Goal: Task Accomplishment & Management: Manage account settings

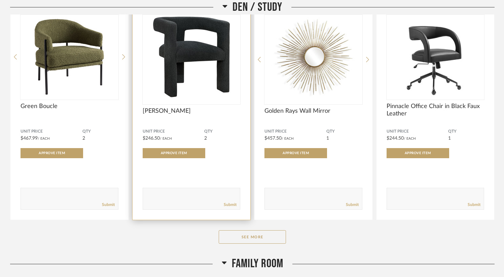
scroll to position [631, 0]
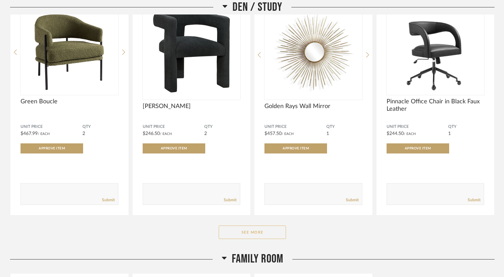
click at [257, 232] on button "See More" at bounding box center [252, 232] width 67 height 13
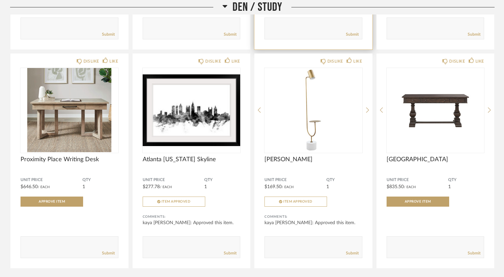
scroll to position [797, 0]
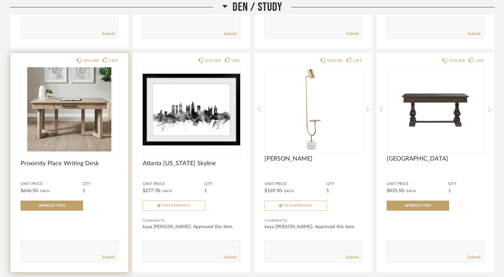
click at [101, 132] on img "0" at bounding box center [70, 109] width 98 height 84
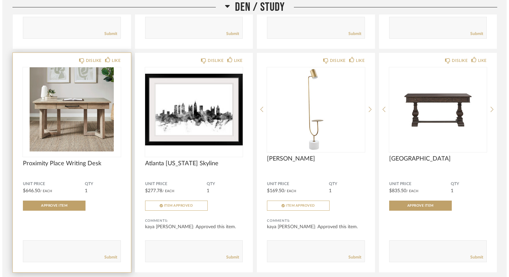
scroll to position [0, 0]
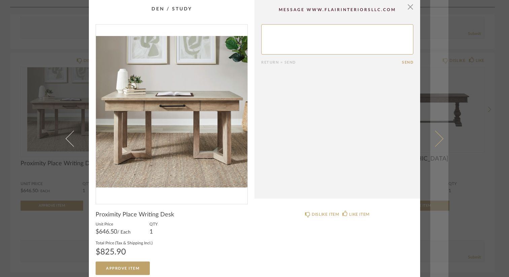
click at [438, 139] on span at bounding box center [435, 138] width 16 height 16
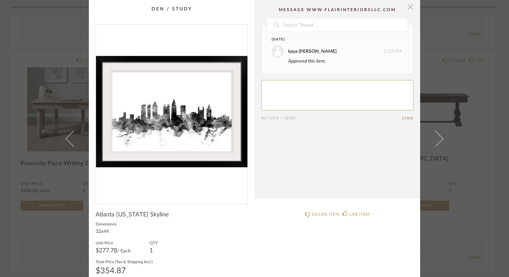
click at [408, 6] on span "button" at bounding box center [410, 6] width 13 height 13
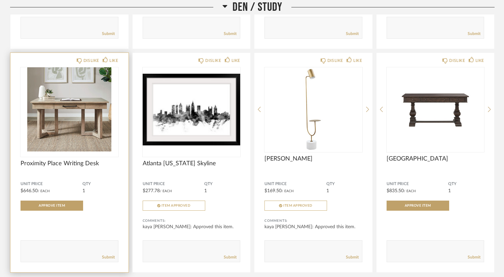
scroll to position [790, 0]
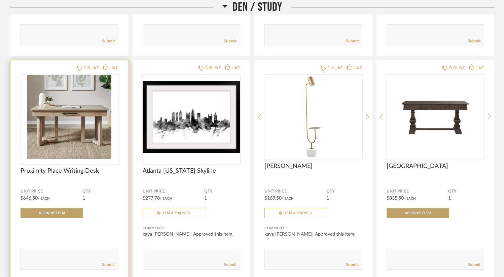
click at [75, 139] on img "0" at bounding box center [70, 117] width 98 height 84
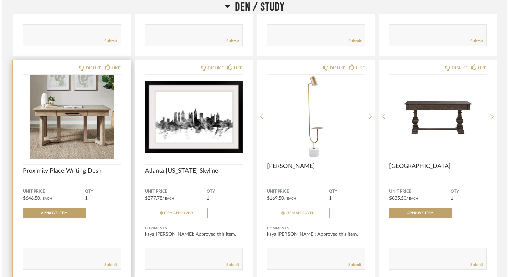
scroll to position [0, 0]
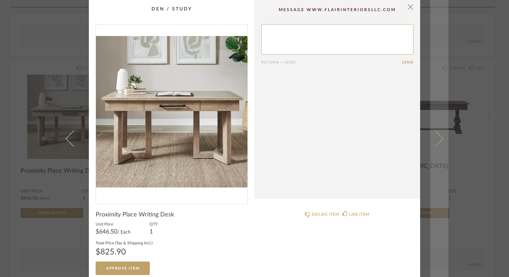
click at [435, 138] on span at bounding box center [435, 138] width 16 height 16
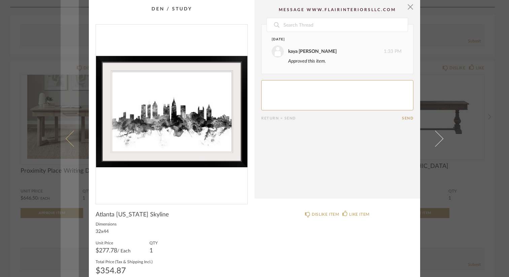
click at [69, 139] on span at bounding box center [74, 138] width 16 height 16
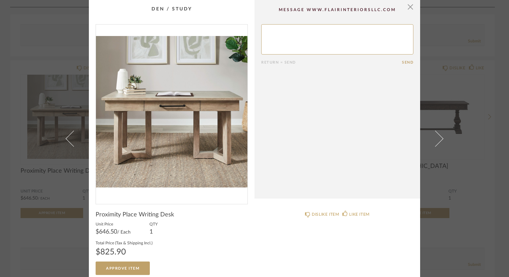
scroll to position [5, 0]
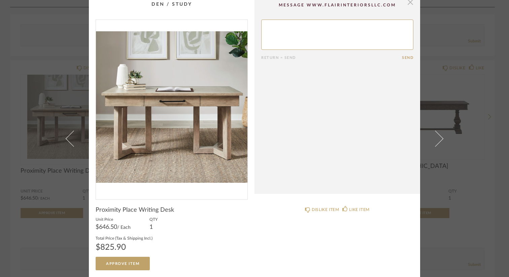
click at [407, 4] on span "button" at bounding box center [410, 1] width 13 height 13
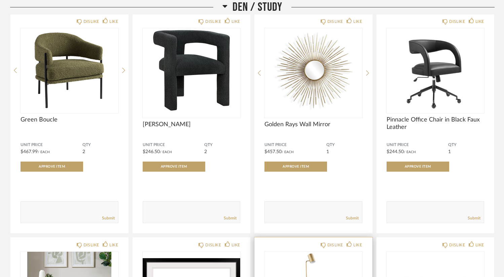
scroll to position [621, 0]
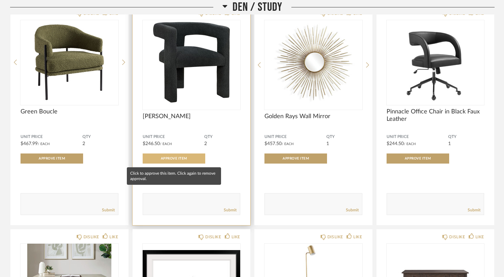
click at [179, 159] on span "Approve Item" at bounding box center [174, 158] width 26 height 3
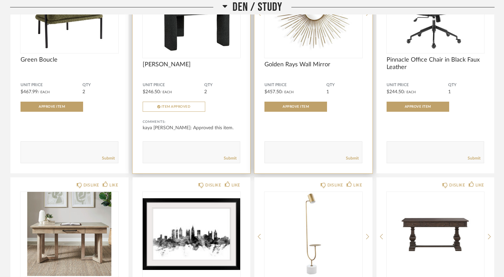
scroll to position [580, 0]
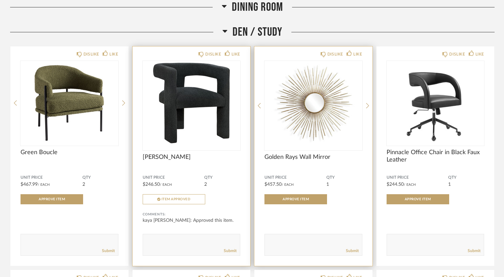
click at [331, 108] on img "0" at bounding box center [314, 103] width 98 height 84
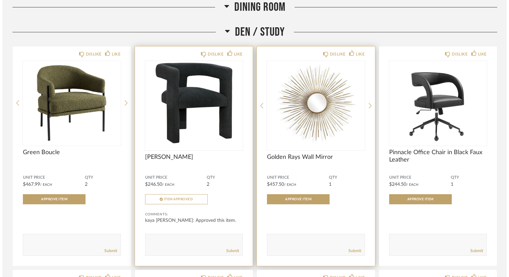
scroll to position [0, 0]
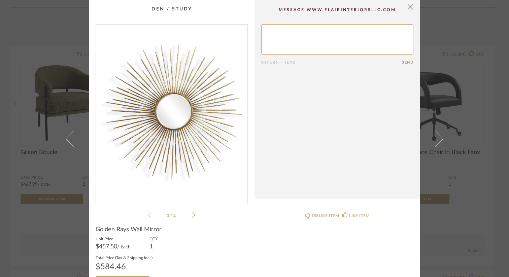
click at [192, 217] on icon at bounding box center [193, 215] width 3 height 6
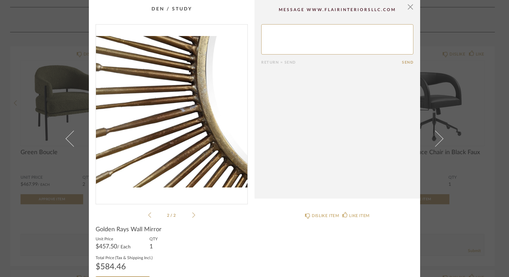
click at [192, 217] on icon at bounding box center [193, 215] width 3 height 6
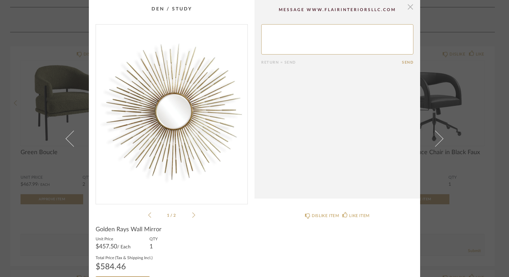
click at [407, 7] on span "button" at bounding box center [410, 6] width 13 height 13
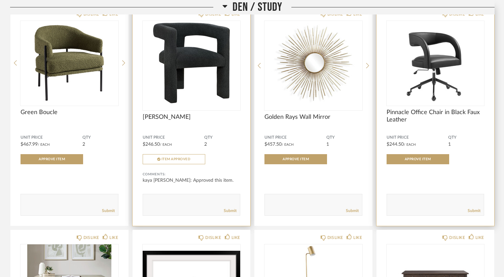
scroll to position [618, 0]
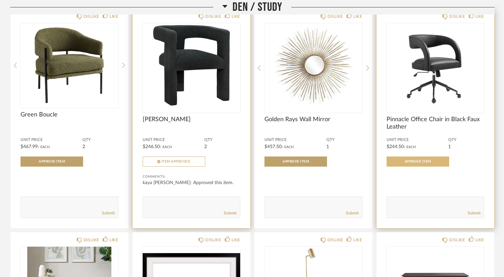
click at [421, 163] on span "Approve Item" at bounding box center [418, 161] width 26 height 3
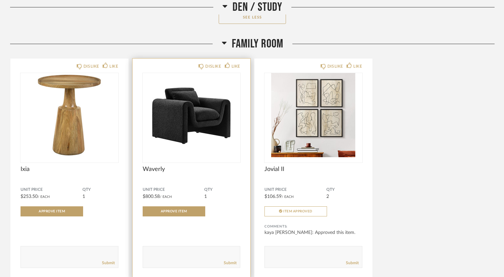
scroll to position [1062, 0]
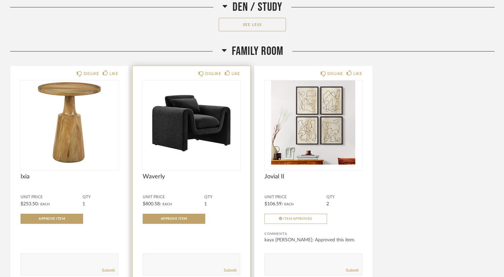
click at [195, 139] on img "0" at bounding box center [192, 122] width 98 height 84
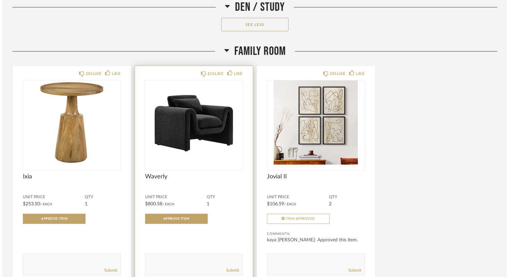
scroll to position [0, 0]
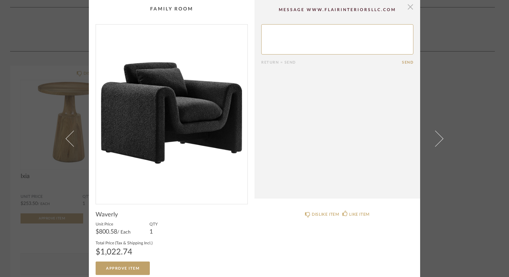
click at [408, 7] on span "button" at bounding box center [410, 6] width 13 height 13
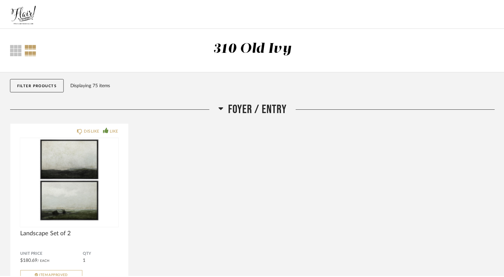
scroll to position [1062, 0]
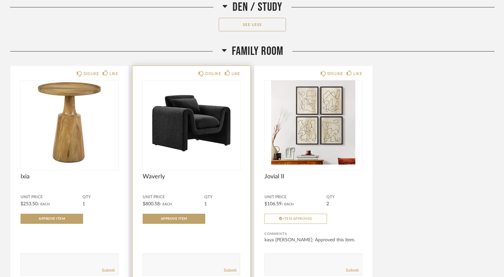
click at [200, 137] on img "0" at bounding box center [192, 122] width 98 height 84
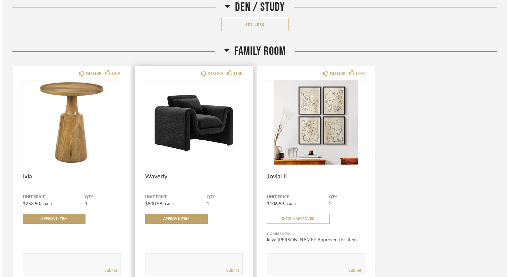
scroll to position [0, 0]
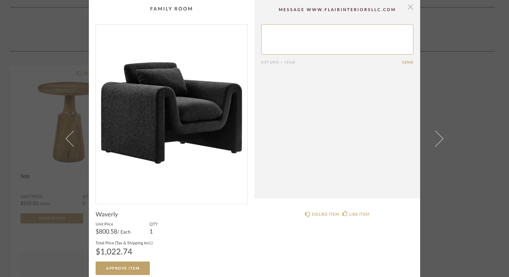
click at [408, 10] on span "button" at bounding box center [410, 6] width 13 height 13
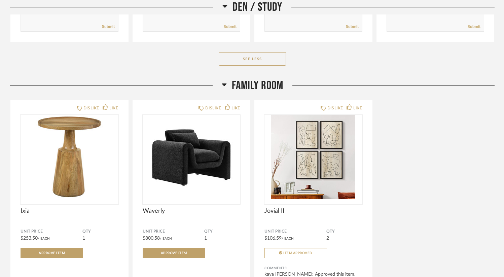
scroll to position [1026, 0]
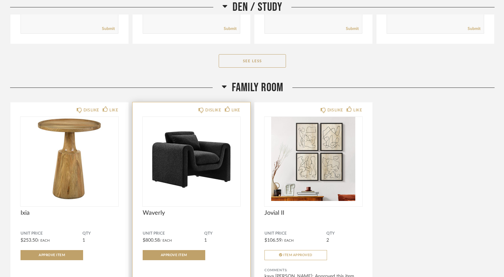
click at [178, 181] on img "0" at bounding box center [192, 159] width 98 height 84
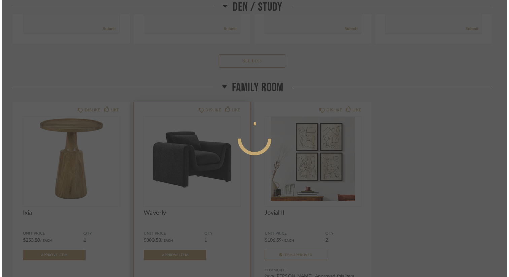
scroll to position [0, 0]
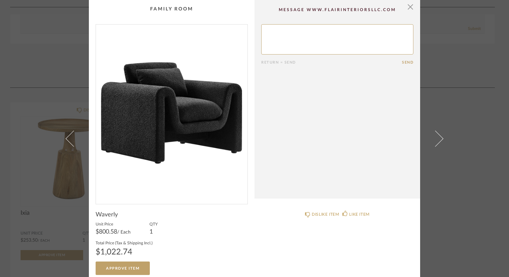
click at [453, 100] on div "× Return = Send Send Waverly Unit Price $800.58 / Each QTY 1 Total Price (Tax &…" at bounding box center [254, 138] width 509 height 277
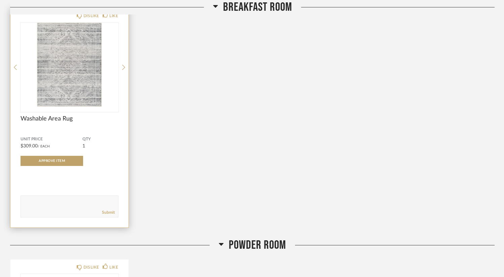
scroll to position [1377, 0]
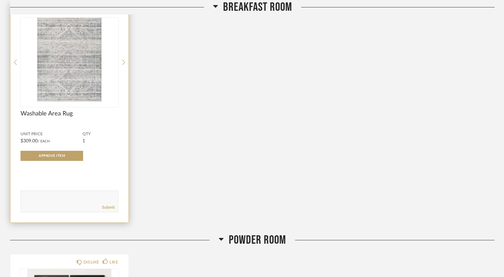
click at [126, 61] on div "DISLIKE LIKE Washable Area Rug Unit Price $309.00 / Each QTY 1 Approve Item Com…" at bounding box center [69, 113] width 118 height 220
click at [123, 64] on icon at bounding box center [123, 62] width 3 height 6
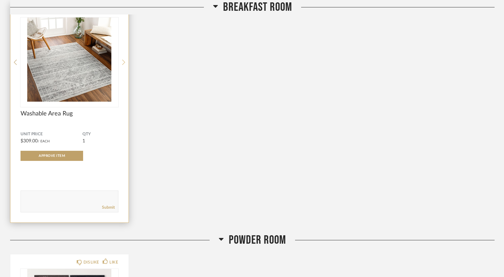
click at [123, 64] on icon at bounding box center [123, 62] width 3 height 6
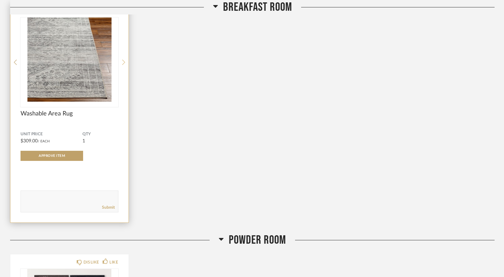
click at [123, 64] on icon at bounding box center [123, 62] width 3 height 6
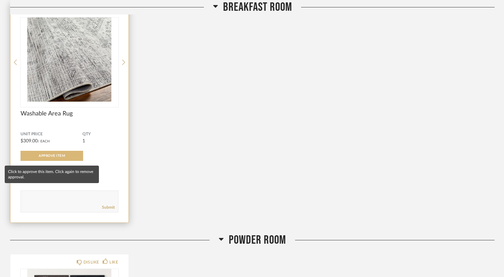
click at [49, 158] on span "Approve Item" at bounding box center [52, 155] width 26 height 3
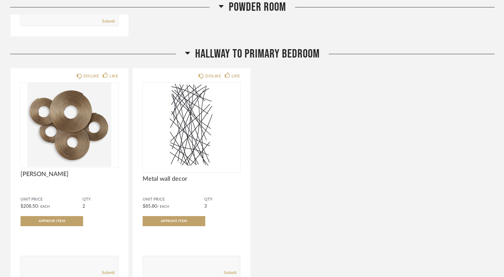
scroll to position [1812, 0]
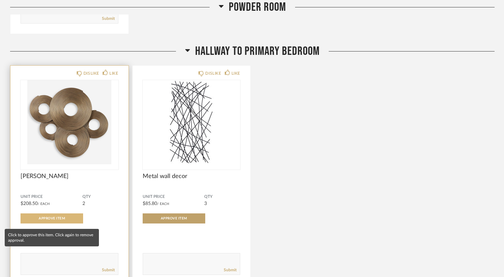
click at [58, 219] on button "Approve Item" at bounding box center [52, 218] width 63 height 10
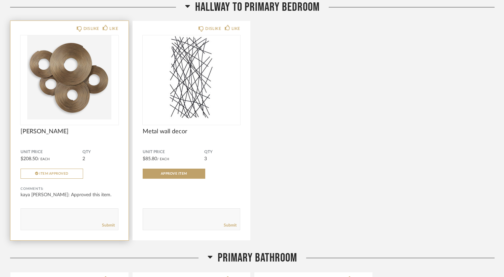
scroll to position [1855, 0]
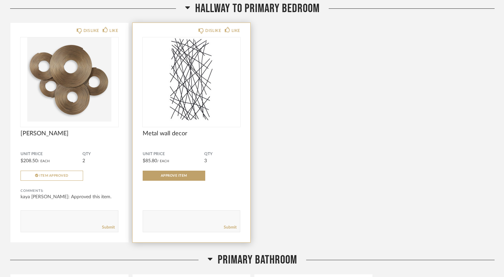
click at [155, 220] on textarea at bounding box center [191, 218] width 97 height 9
type textarea "Decided to skip."
click at [233, 229] on link "Submit" at bounding box center [230, 228] width 13 height 6
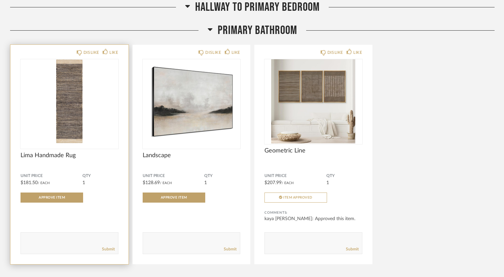
scroll to position [2086, 0]
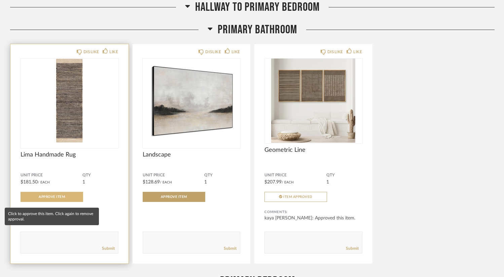
click at [59, 199] on span "Approve Item" at bounding box center [52, 196] width 26 height 3
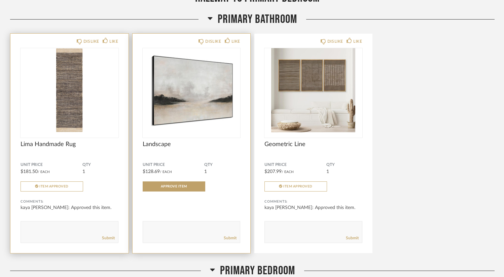
scroll to position [2097, 0]
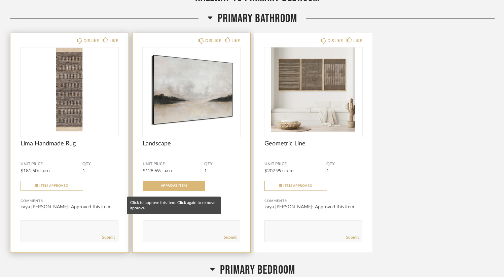
click at [171, 188] on span "Approve Item" at bounding box center [174, 185] width 26 height 3
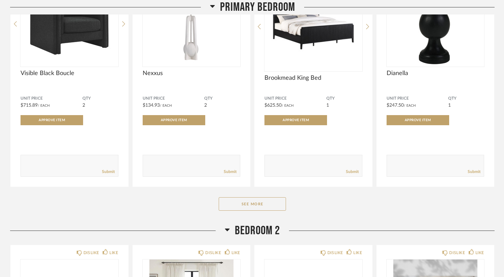
scroll to position [2412, 0]
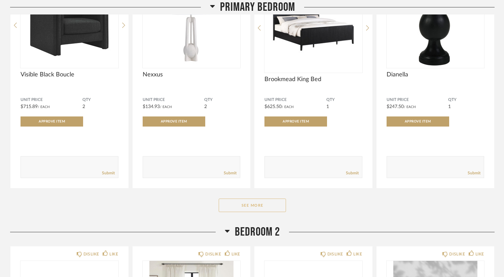
click at [265, 206] on button "See More" at bounding box center [252, 205] width 67 height 13
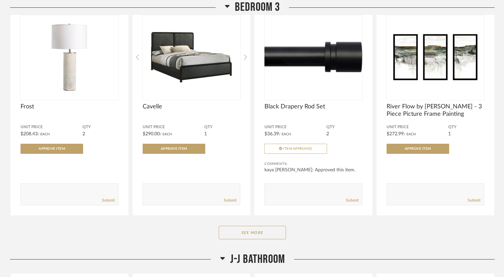
scroll to position [3403, 0]
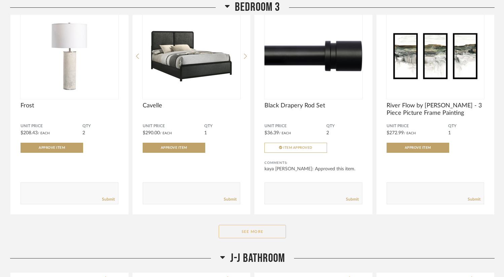
click at [242, 238] on button "See More" at bounding box center [252, 231] width 67 height 13
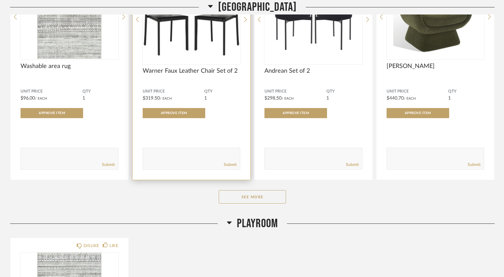
scroll to position [4467, 0]
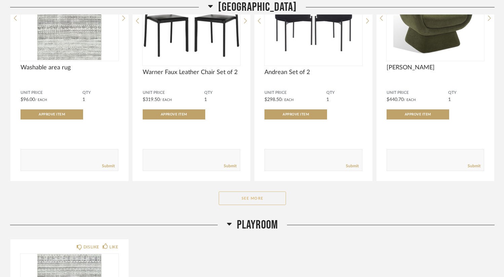
click at [238, 205] on button "See More" at bounding box center [252, 198] width 67 height 13
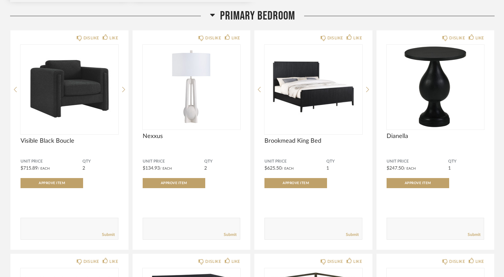
scroll to position [2360, 0]
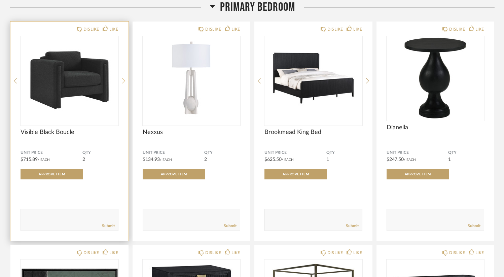
click at [123, 82] on icon at bounding box center [123, 80] width 3 height 5
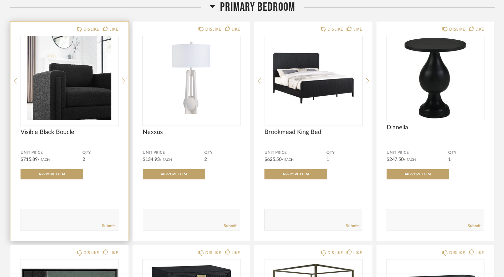
click at [123, 82] on icon at bounding box center [123, 80] width 3 height 5
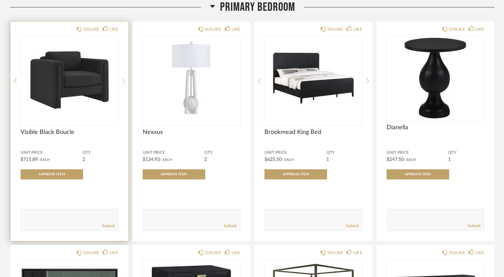
click at [123, 82] on icon at bounding box center [123, 80] width 3 height 5
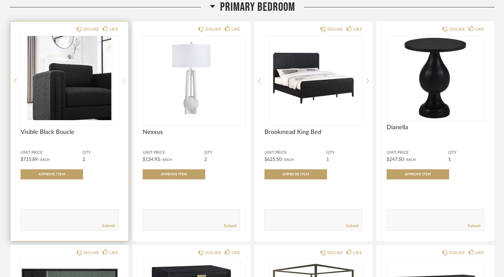
click at [123, 82] on icon at bounding box center [123, 80] width 3 height 5
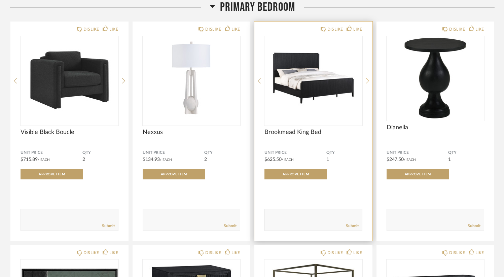
click at [367, 81] on icon at bounding box center [367, 81] width 3 height 6
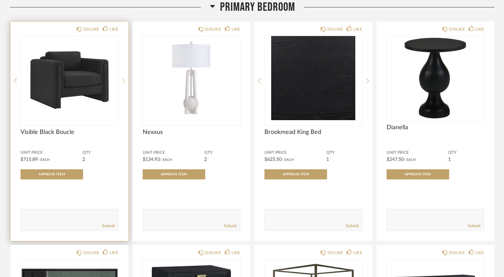
click at [124, 82] on icon at bounding box center [123, 81] width 3 height 6
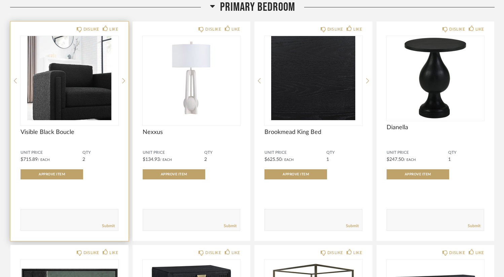
click at [81, 92] on img "1" at bounding box center [70, 78] width 98 height 84
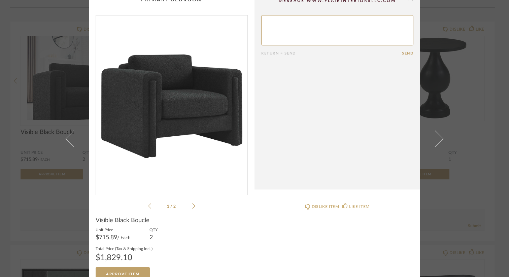
scroll to position [20, 0]
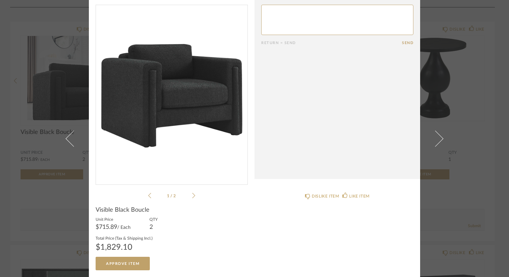
click at [192, 200] on cpp-summary-info "Visible Black Boucle Unit Price $715.89 / Each QTY 2 Total Price (Tax & Shippin…" at bounding box center [172, 235] width 166 height 71
click at [192, 196] on icon at bounding box center [193, 196] width 3 height 6
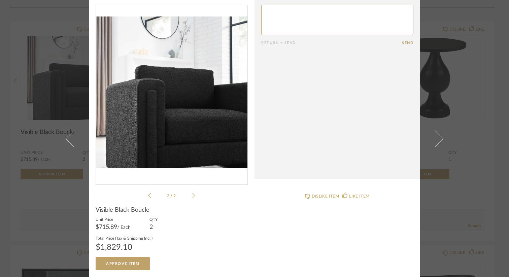
click at [450, 16] on div "× 2 / 2 Return = Send Send Visible Black Boucle Unit Price $715.89 / Each QTY 2…" at bounding box center [254, 138] width 509 height 277
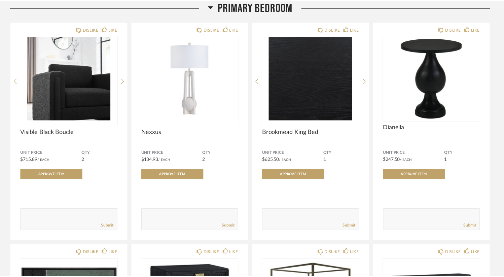
scroll to position [2360, 0]
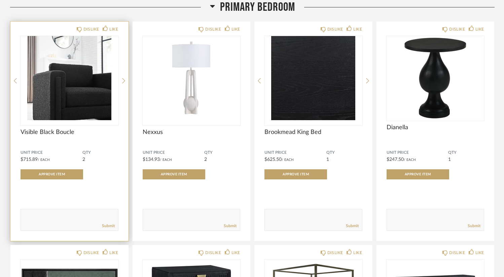
click at [125, 84] on div "DISLIKE LIKE Visible Black Boucle Unit Price $715.89 / Each QTY 2 Approve Item …" at bounding box center [69, 132] width 118 height 220
click at [123, 83] on icon at bounding box center [123, 81] width 3 height 6
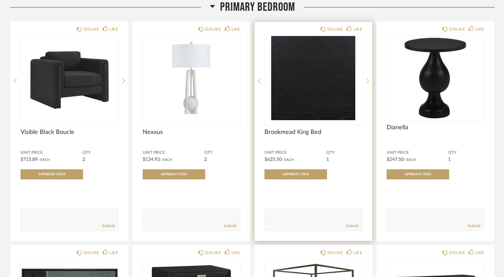
click at [367, 84] on icon at bounding box center [367, 81] width 3 height 6
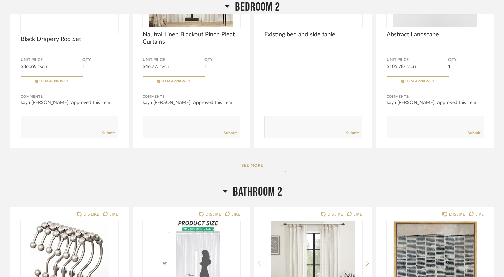
scroll to position [2962, 0]
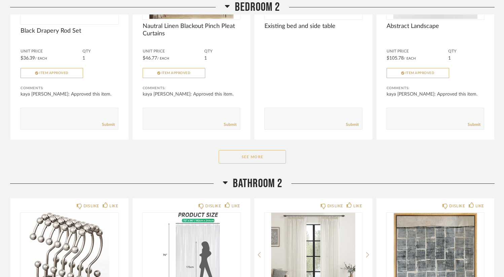
click at [255, 164] on button "See More" at bounding box center [252, 156] width 67 height 13
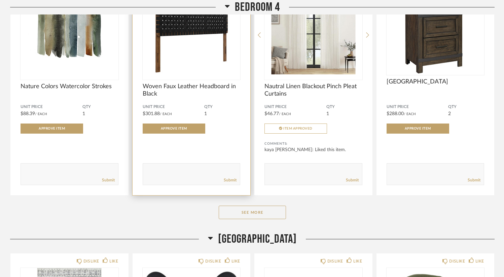
scroll to position [4412, 0]
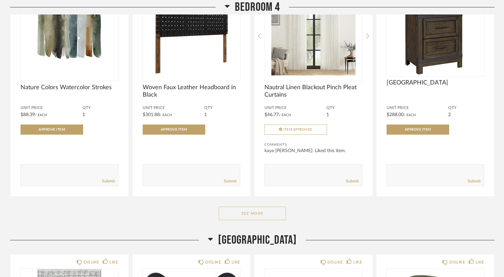
click at [268, 220] on button "See More" at bounding box center [252, 213] width 67 height 13
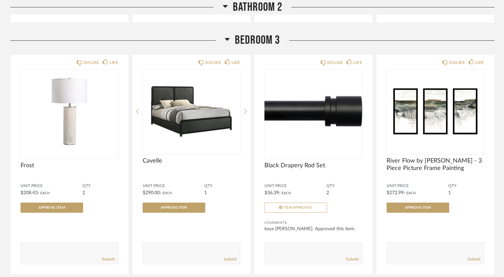
scroll to position [3585, 0]
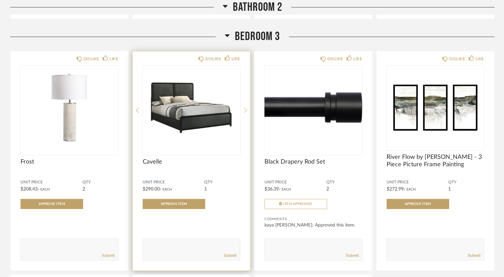
click at [246, 113] on icon at bounding box center [245, 110] width 3 height 6
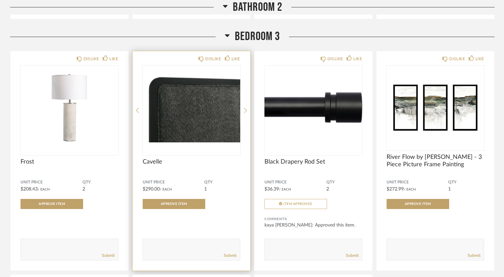
click at [242, 112] on div "DISLIKE LIKE Cavelle Unit Price $290.00 / Each QTY 1 Approve Item Comments: Sub…" at bounding box center [192, 161] width 118 height 220
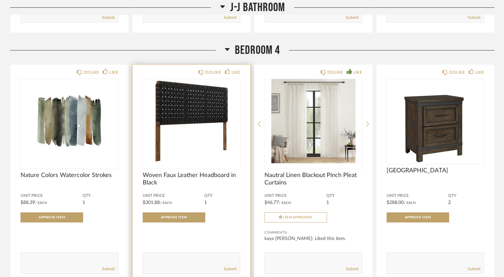
scroll to position [4326, 0]
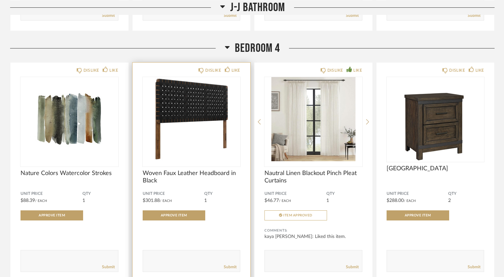
click at [207, 110] on img "0" at bounding box center [192, 119] width 98 height 84
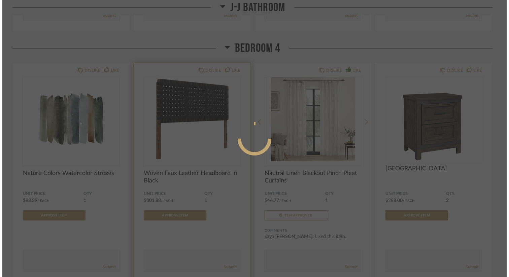
scroll to position [0, 0]
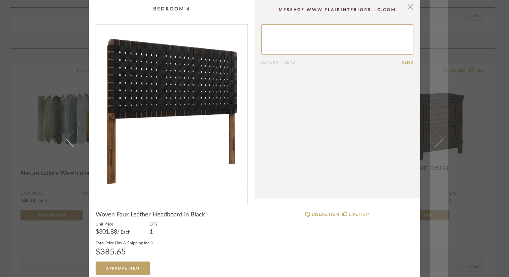
click at [436, 140] on span at bounding box center [435, 138] width 16 height 16
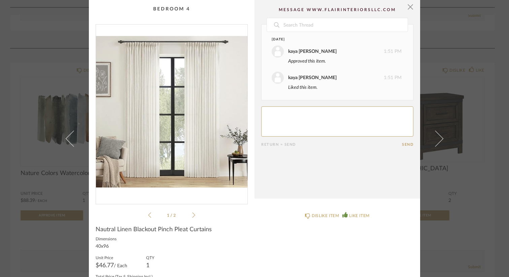
click at [436, 140] on span at bounding box center [435, 138] width 16 height 16
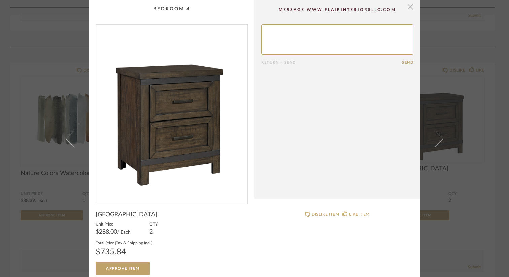
click at [407, 7] on span "button" at bounding box center [410, 6] width 13 height 13
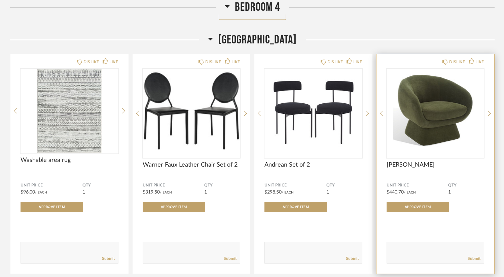
scroll to position [4837, 0]
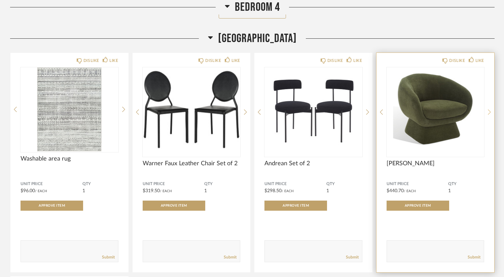
click at [490, 115] on icon at bounding box center [489, 112] width 3 height 6
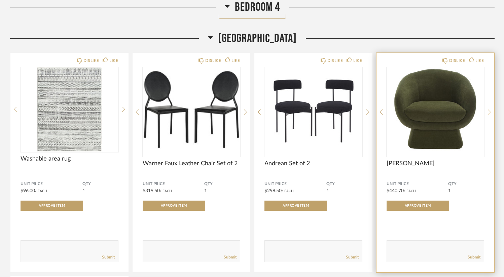
click at [490, 115] on icon at bounding box center [489, 112] width 3 height 6
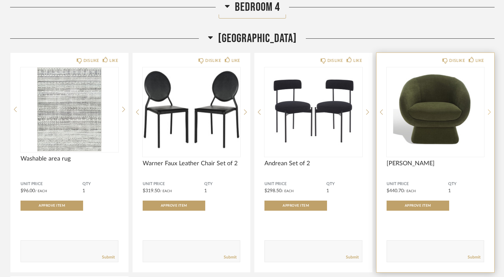
click at [490, 115] on icon at bounding box center [489, 112] width 3 height 6
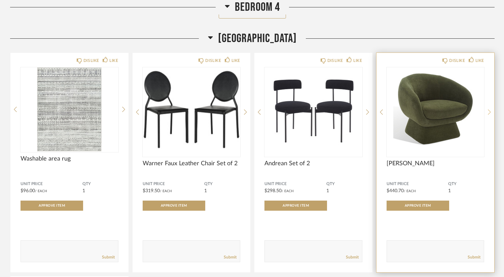
click at [490, 115] on icon at bounding box center [489, 112] width 3 height 6
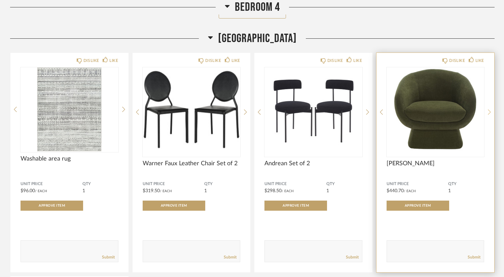
click at [490, 115] on icon at bounding box center [489, 112] width 3 height 6
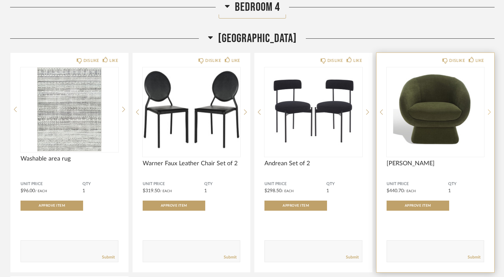
click at [490, 115] on icon at bounding box center [489, 112] width 3 height 6
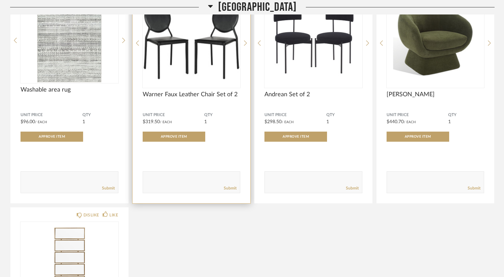
scroll to position [4878, 0]
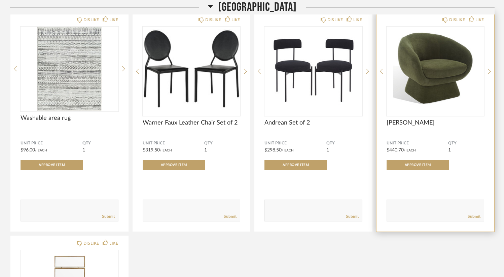
click at [488, 77] on div "DISLIKE LIKE Kiana Unit Price $440.70 / Each QTY 1 Approve Item Comments: Submit" at bounding box center [436, 122] width 118 height 220
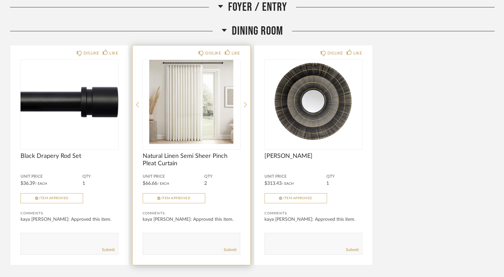
scroll to position [341, 0]
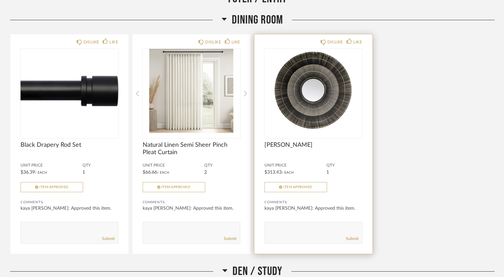
click at [311, 96] on img "0" at bounding box center [314, 91] width 98 height 84
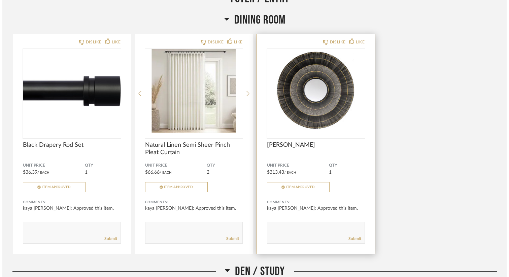
scroll to position [0, 0]
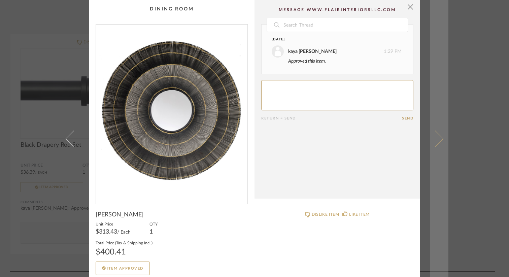
click at [436, 71] on link at bounding box center [439, 138] width 18 height 277
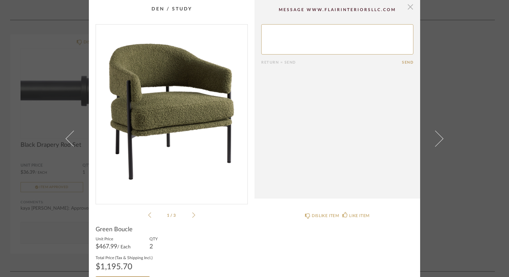
click at [409, 10] on span "button" at bounding box center [410, 6] width 13 height 13
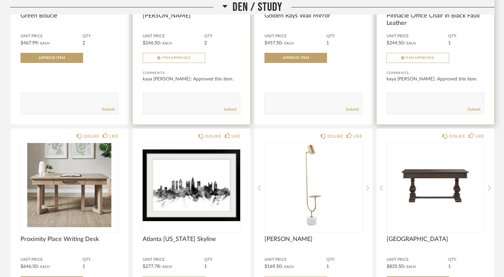
scroll to position [722, 0]
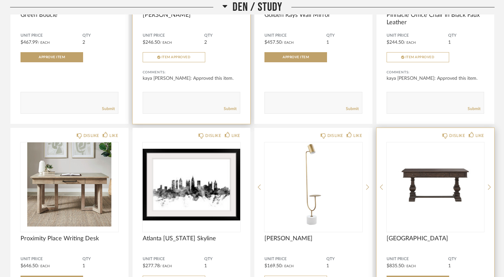
click at [436, 176] on img "0" at bounding box center [436, 184] width 98 height 84
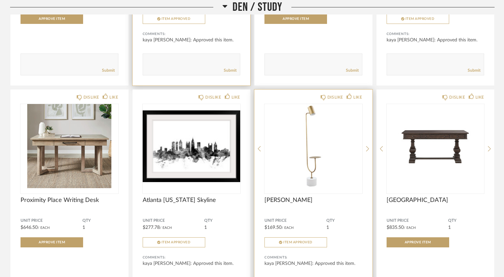
scroll to position [764, 0]
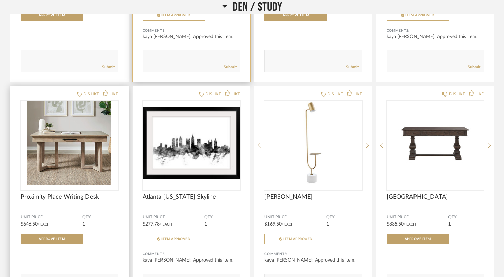
click at [68, 172] on img "0" at bounding box center [70, 143] width 98 height 84
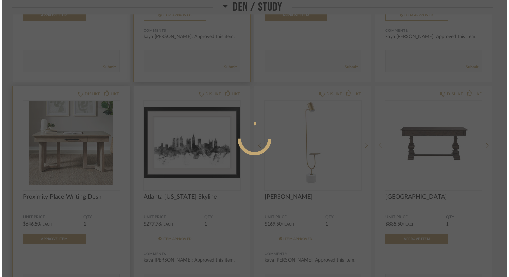
scroll to position [0, 0]
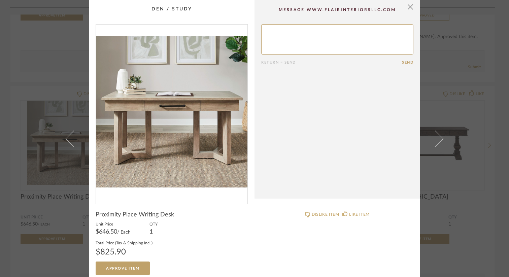
click at [501, 87] on div "× Return = Send Send Proximity Place Writing Desk Unit Price $646.50 / Each QTY…" at bounding box center [254, 138] width 509 height 277
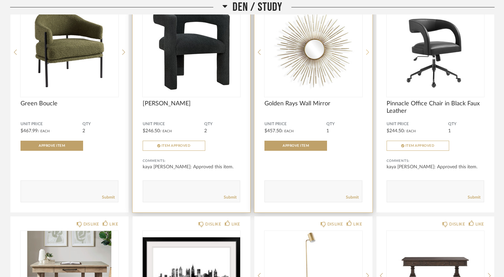
scroll to position [640, 0]
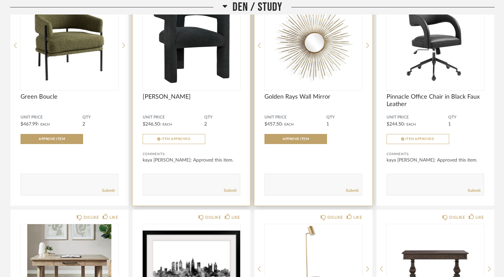
click at [312, 63] on img "0" at bounding box center [314, 43] width 98 height 84
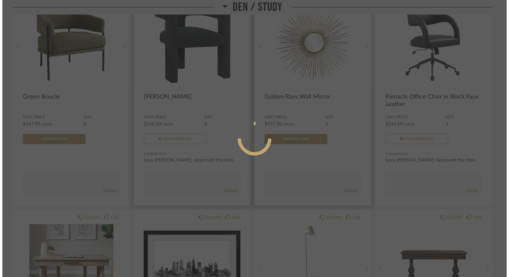
scroll to position [0, 0]
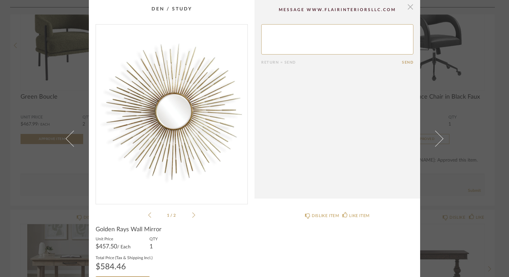
click at [406, 7] on span "button" at bounding box center [410, 6] width 13 height 13
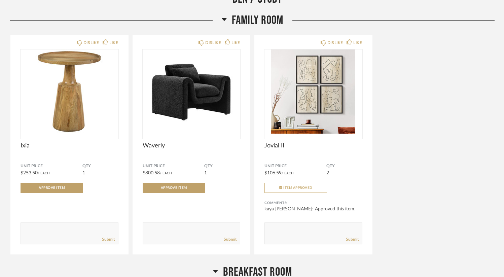
scroll to position [1098, 0]
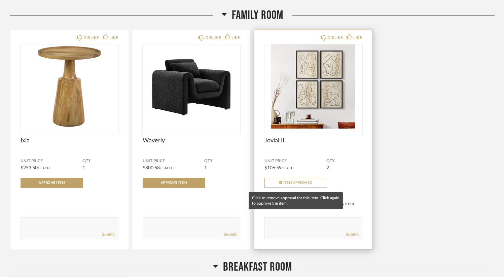
click at [284, 182] on span "Item Approved" at bounding box center [298, 182] width 29 height 3
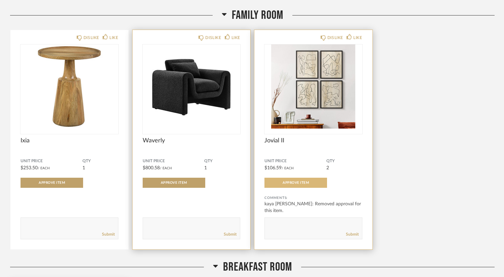
click at [186, 114] on img "0" at bounding box center [192, 86] width 98 height 84
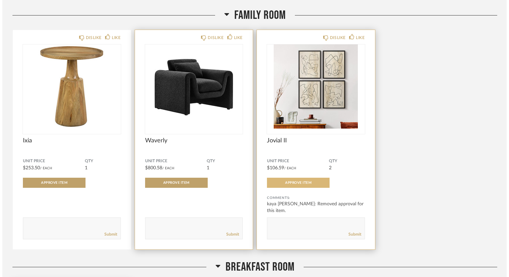
scroll to position [0, 0]
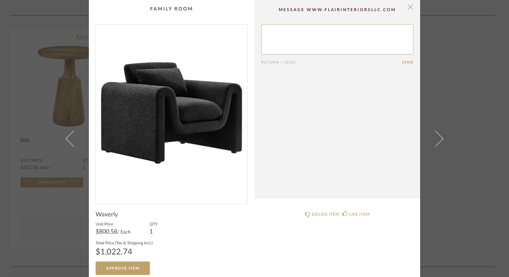
click at [407, 10] on span "button" at bounding box center [410, 6] width 13 height 13
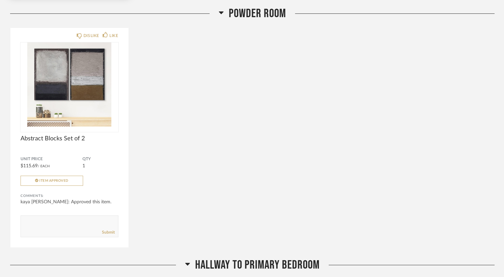
scroll to position [1603, 0]
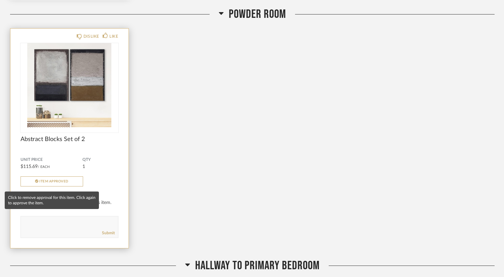
click at [68, 183] on span "Item Approved" at bounding box center [53, 181] width 29 height 3
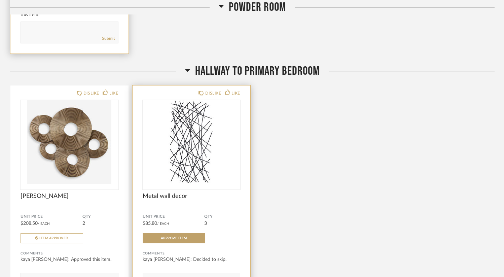
scroll to position [1797, 0]
click at [196, 163] on img "0" at bounding box center [192, 142] width 98 height 84
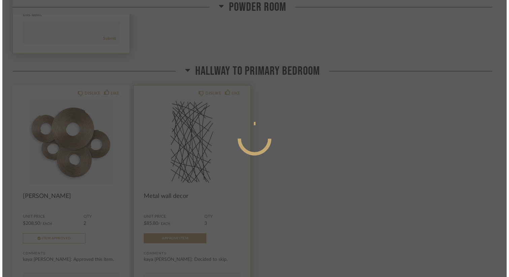
scroll to position [0, 0]
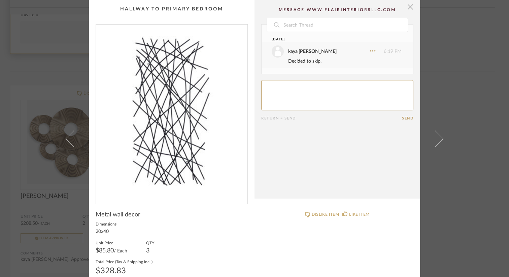
click at [409, 7] on span "button" at bounding box center [410, 6] width 13 height 13
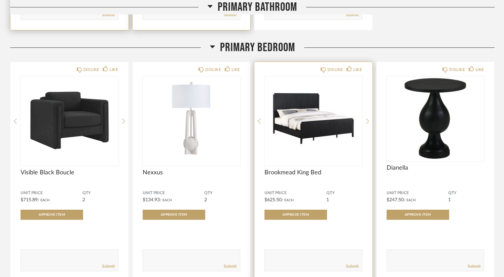
scroll to position [2324, 0]
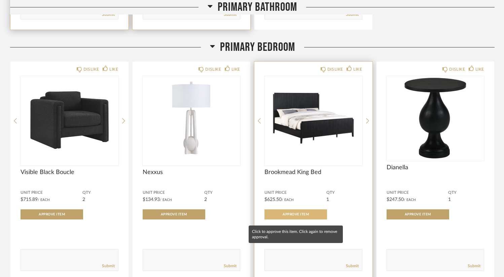
click at [296, 216] on span "Approve Item" at bounding box center [296, 214] width 26 height 3
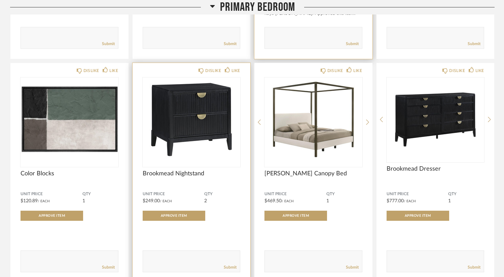
scroll to position [2550, 0]
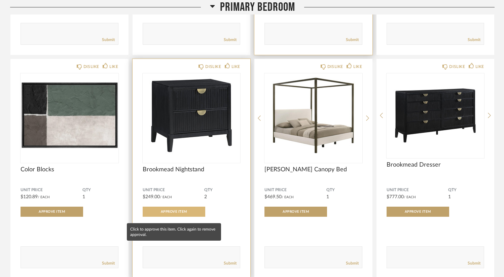
click at [185, 213] on span "Approve Item" at bounding box center [174, 211] width 26 height 3
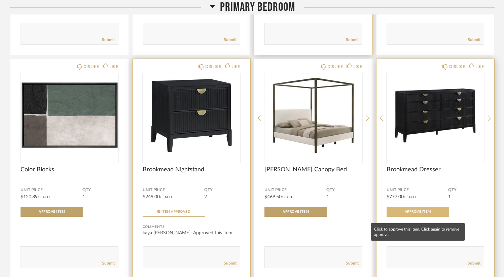
click at [405, 213] on span "Approve Item" at bounding box center [418, 211] width 26 height 3
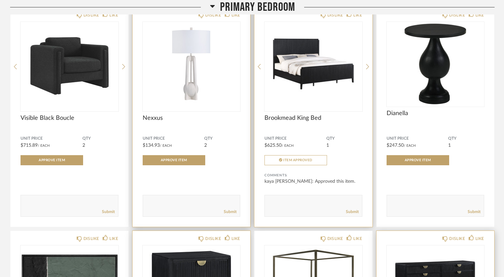
scroll to position [2379, 0]
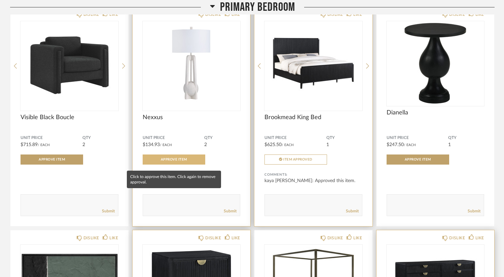
click at [175, 161] on span "Approve Item" at bounding box center [174, 159] width 26 height 3
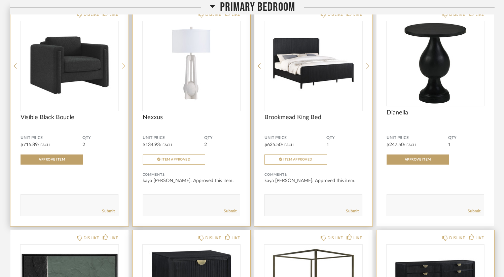
click at [123, 69] on icon at bounding box center [123, 66] width 3 height 6
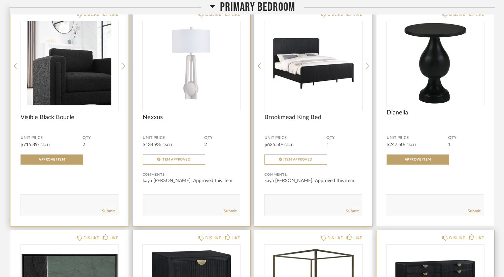
click at [72, 81] on img "1" at bounding box center [70, 63] width 98 height 84
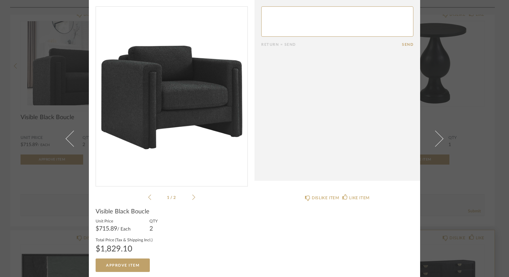
scroll to position [17, 0]
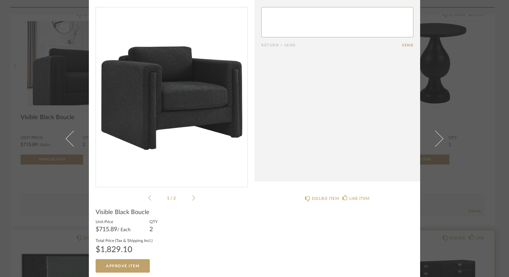
click at [478, 108] on div "× 1 / 2 Return = Send Send Visible Black Boucle Unit Price $715.89 / Each QTY 2…" at bounding box center [254, 138] width 509 height 277
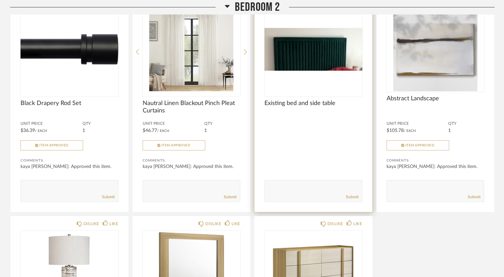
scroll to position [2895, 0]
